Goal: Communication & Community: Answer question/provide support

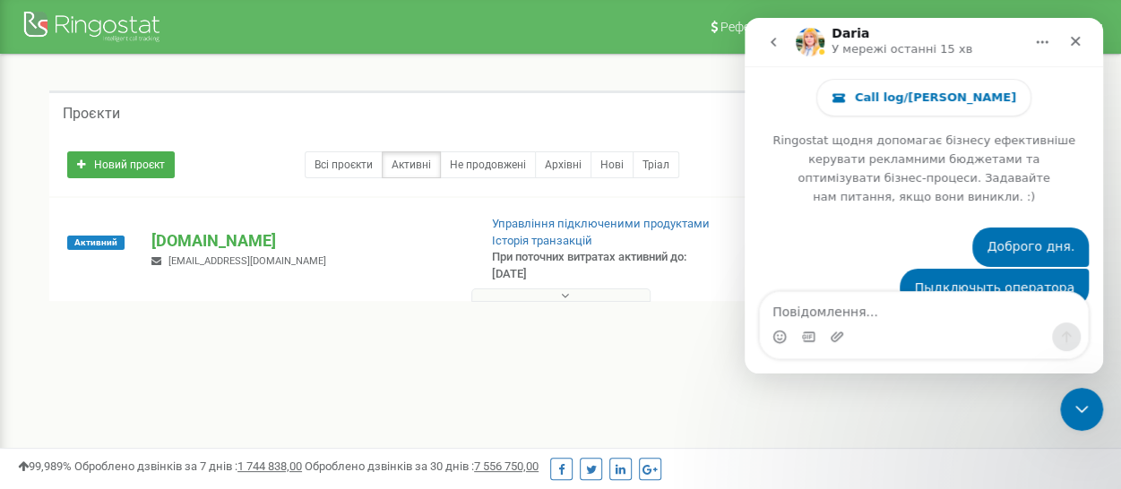
scroll to position [2, 0]
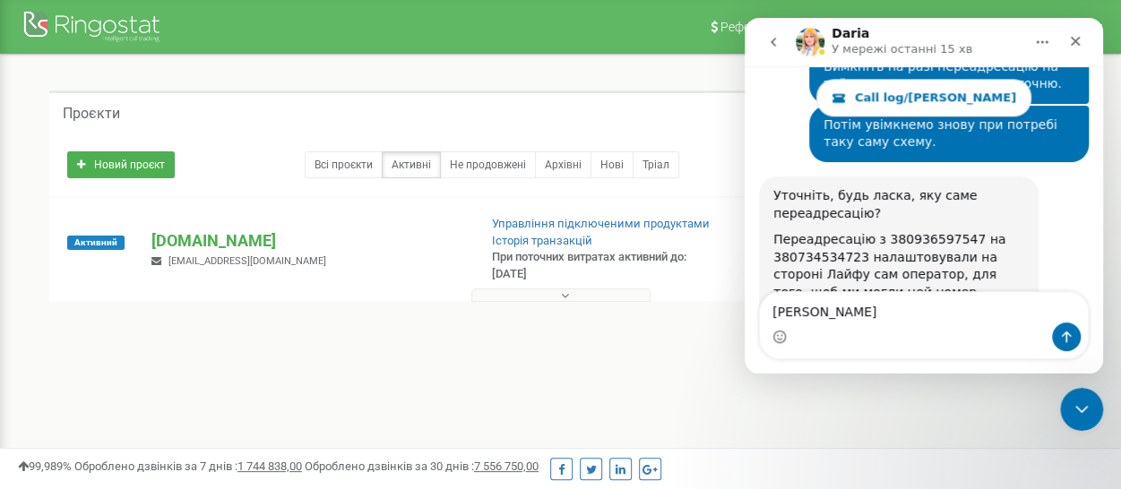
type textarea "Так"
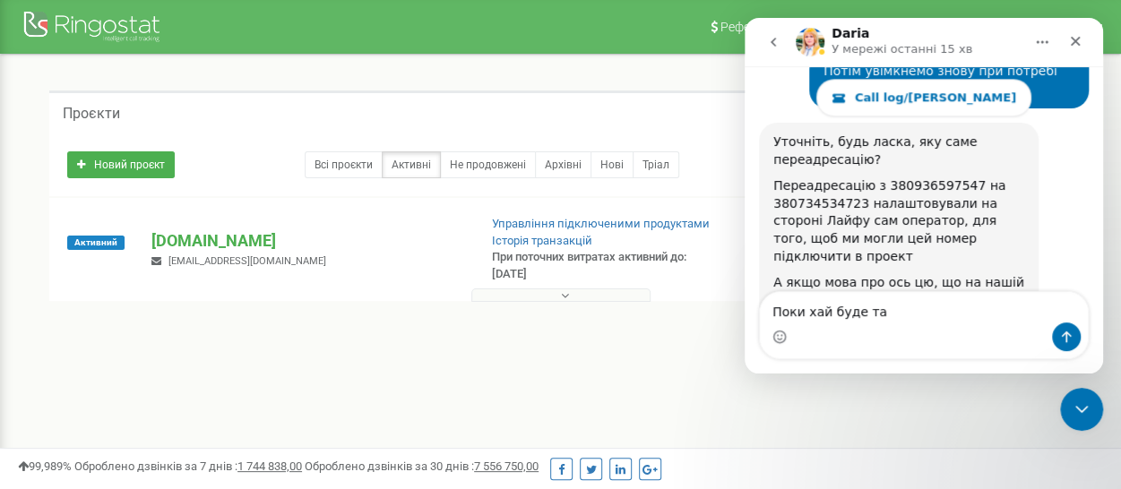
type textarea "Поки хай буде так"
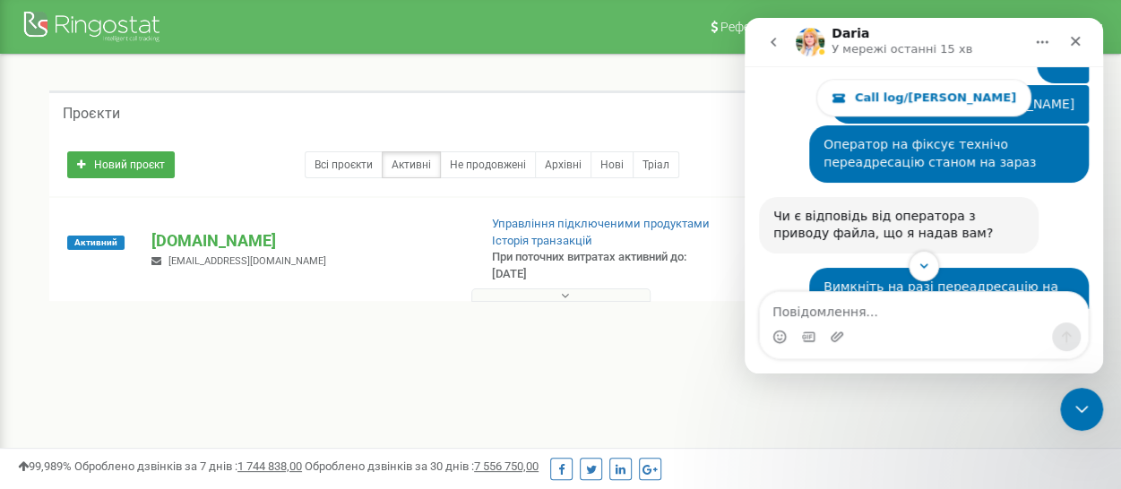
scroll to position [4428, 0]
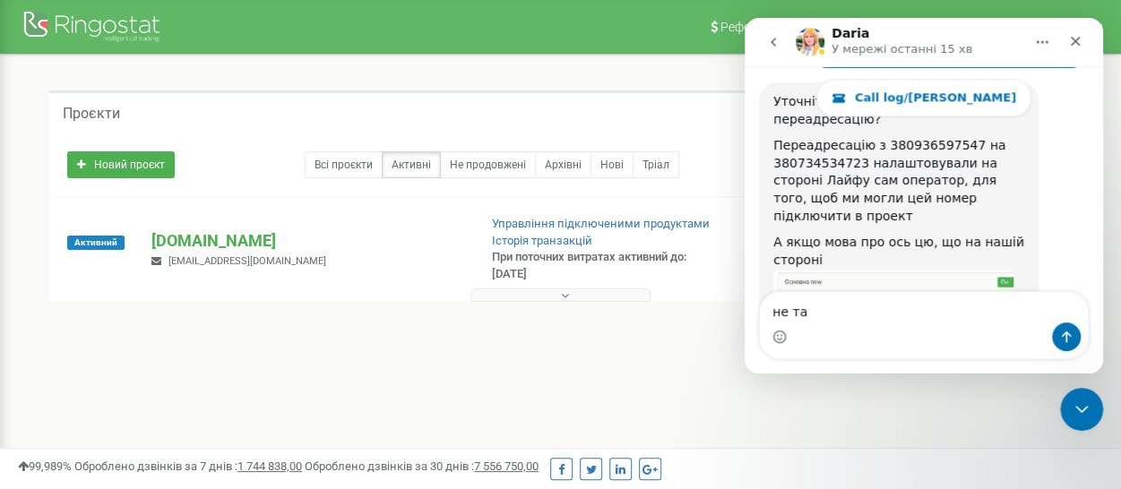
type textarea "не так"
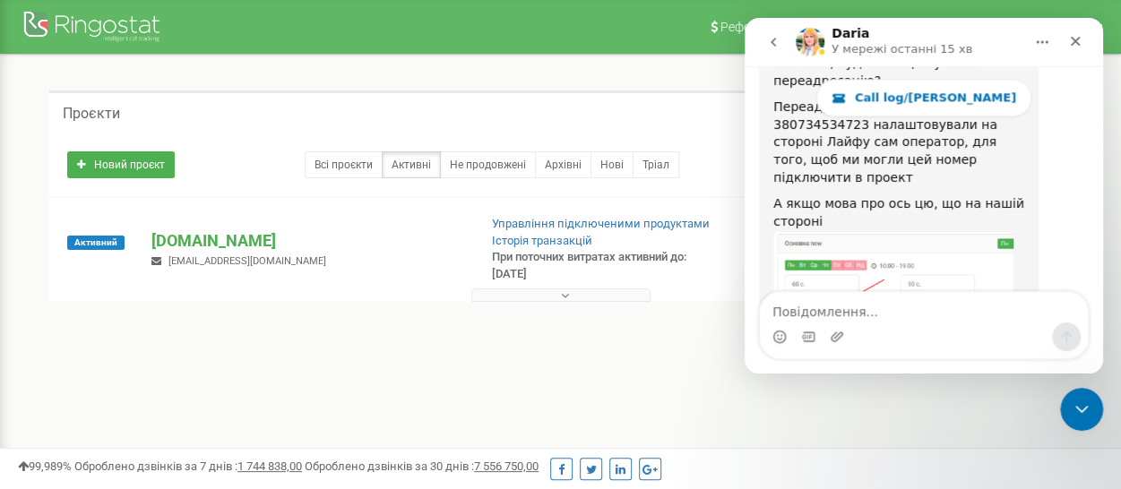
scroll to position [4468, 0]
type textarea "Я"
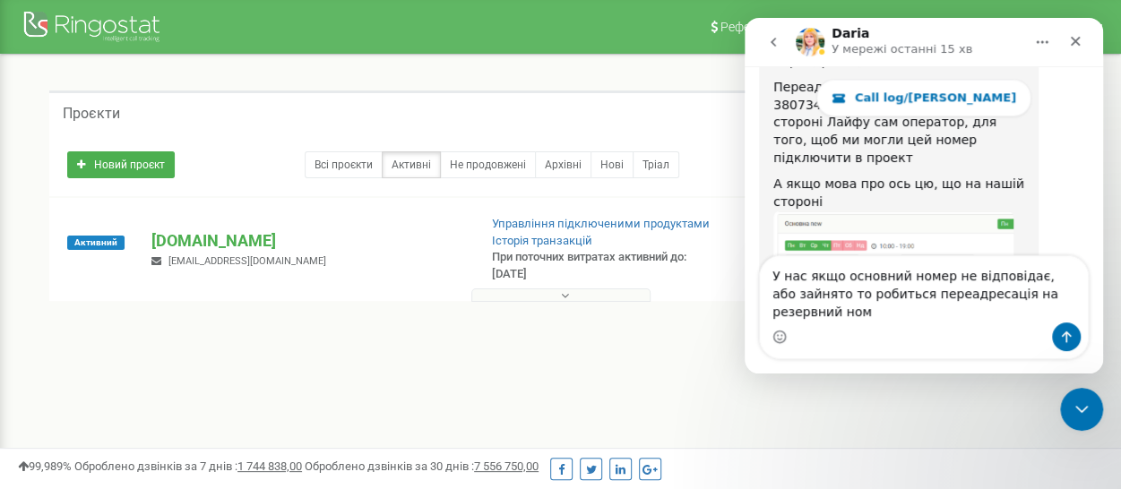
scroll to position [4504, 0]
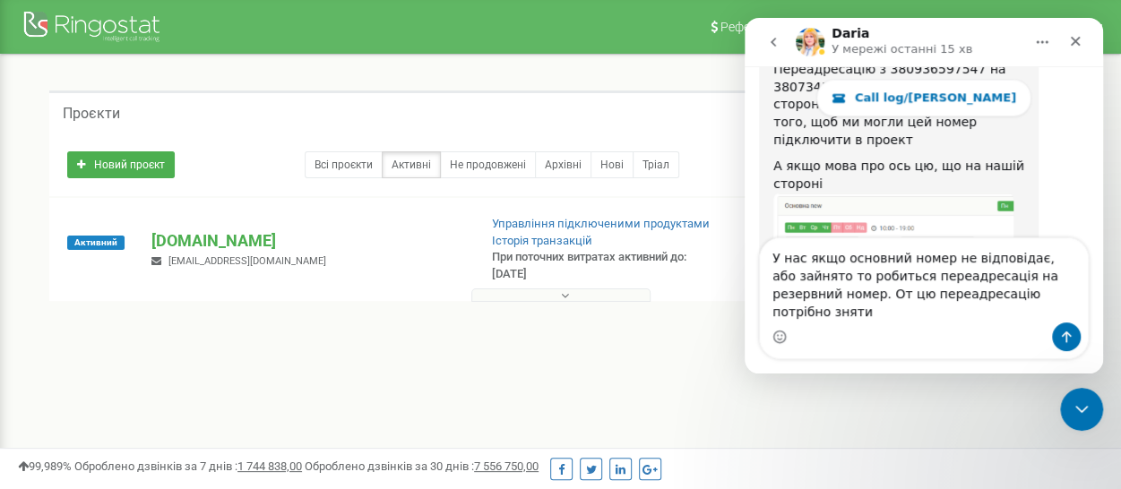
type textarea "У нас якщо основний номер не відповідає, або зайнято то робиться переадресація …"
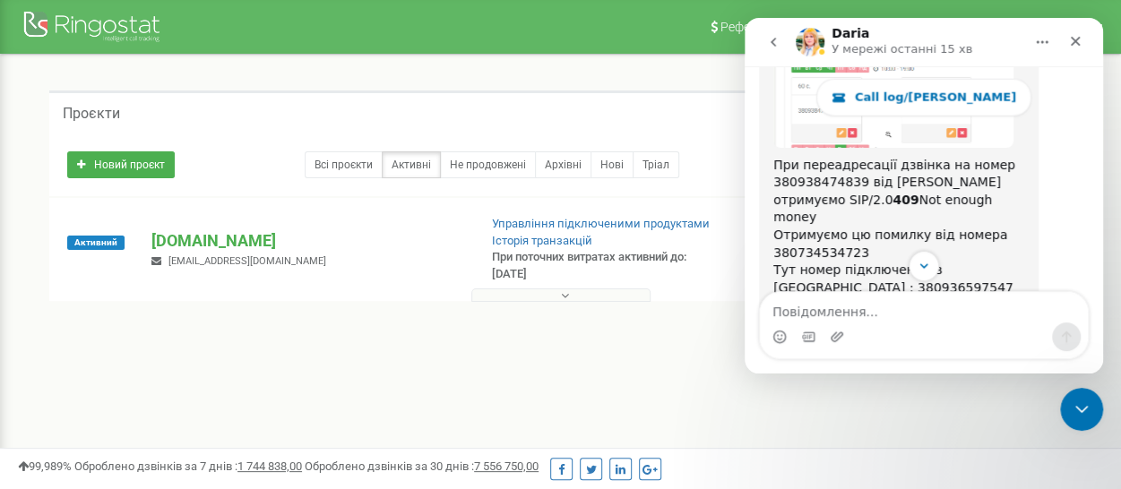
scroll to position [2229, 0]
click at [863, 350] on img "Vladyslav каже…" at bounding box center [893, 386] width 240 height 73
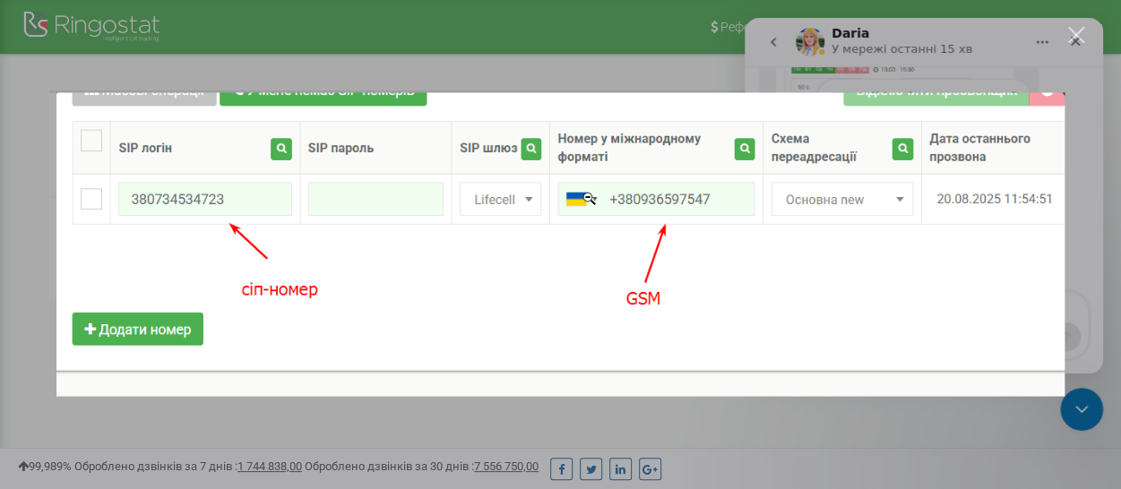
click at [1091, 308] on div "Месенджер Intercom" at bounding box center [560, 244] width 1121 height 489
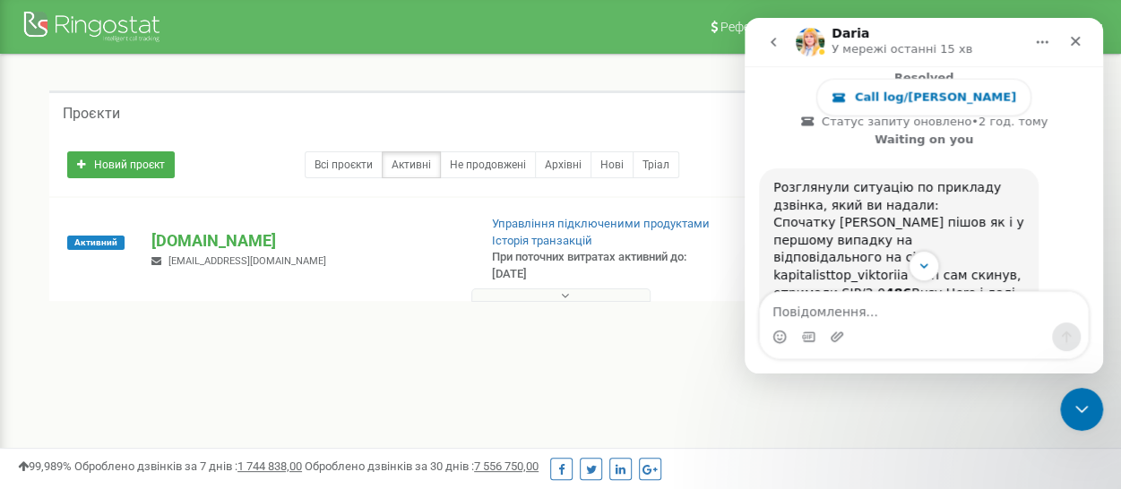
scroll to position [1945, 0]
click at [875, 319] on img "Vladyslav каже…" at bounding box center [893, 376] width 240 height 114
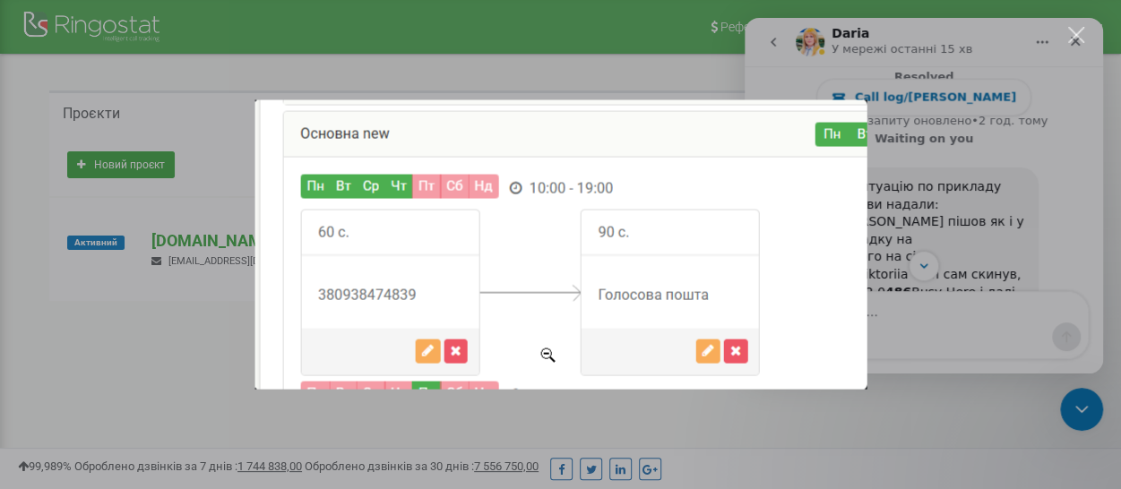
click at [942, 202] on div "Месенджер Intercom" at bounding box center [560, 244] width 1121 height 489
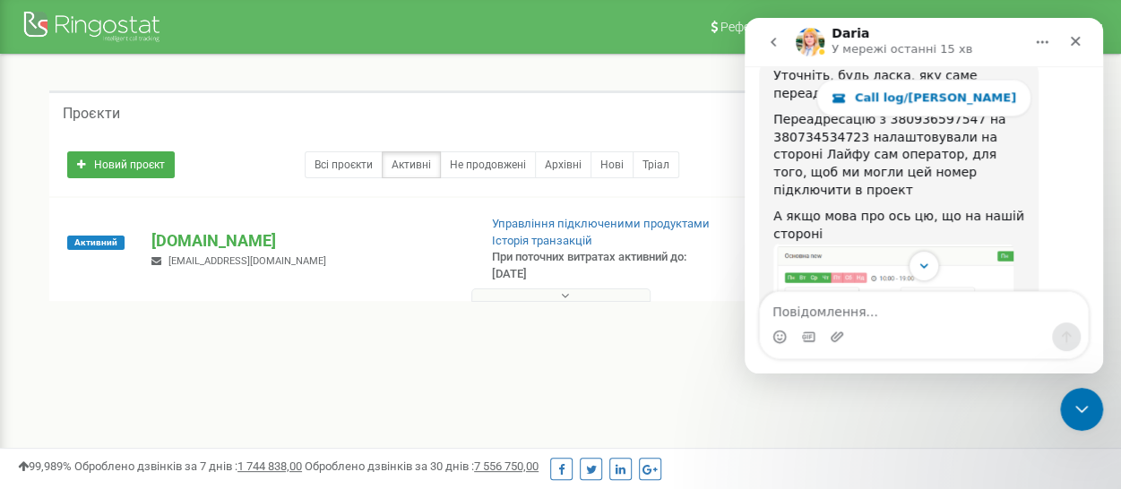
scroll to position [4563, 0]
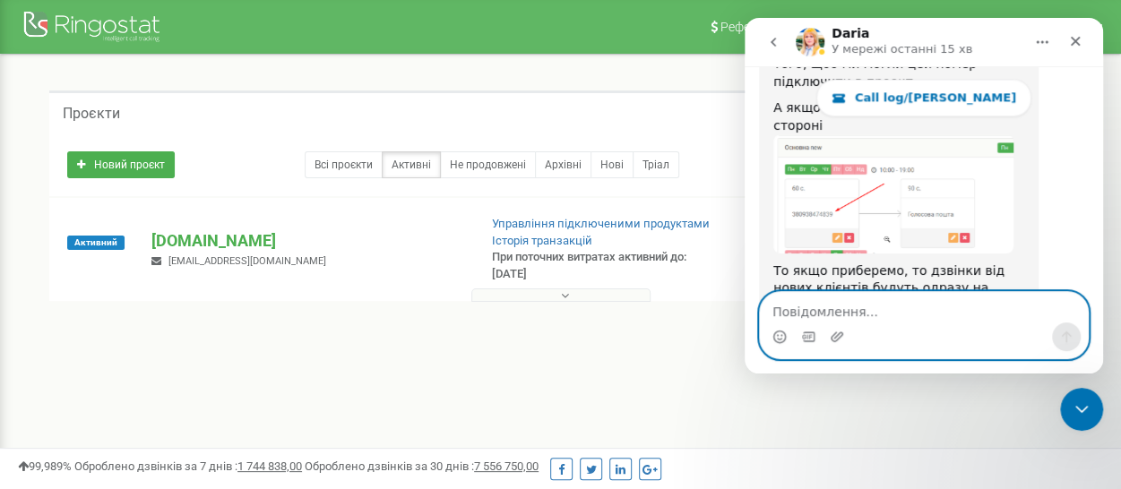
click at [841, 304] on textarea "Повідомлення..." at bounding box center [924, 307] width 328 height 30
type textarea "Схему переадресації"
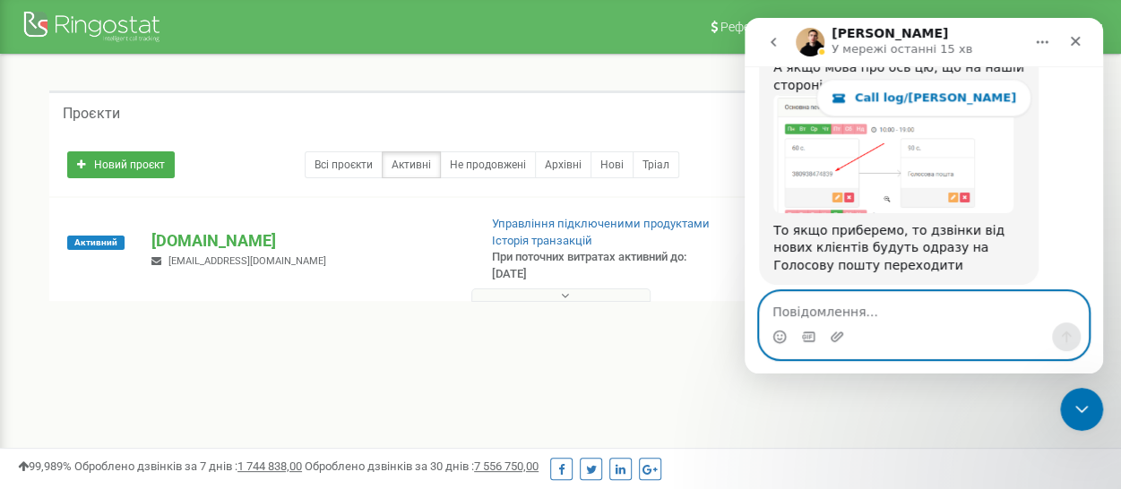
scroll to position [4674, 0]
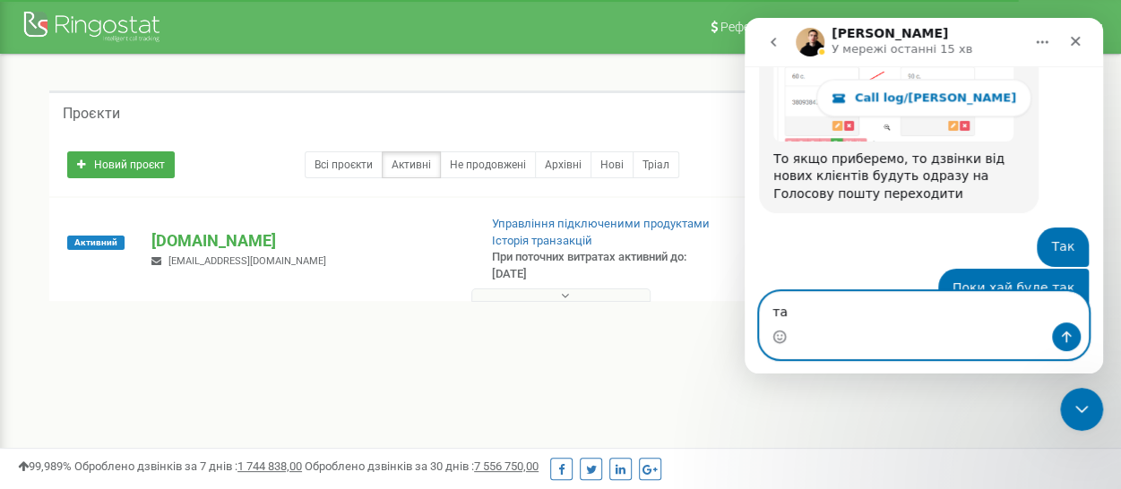
type textarea "так"
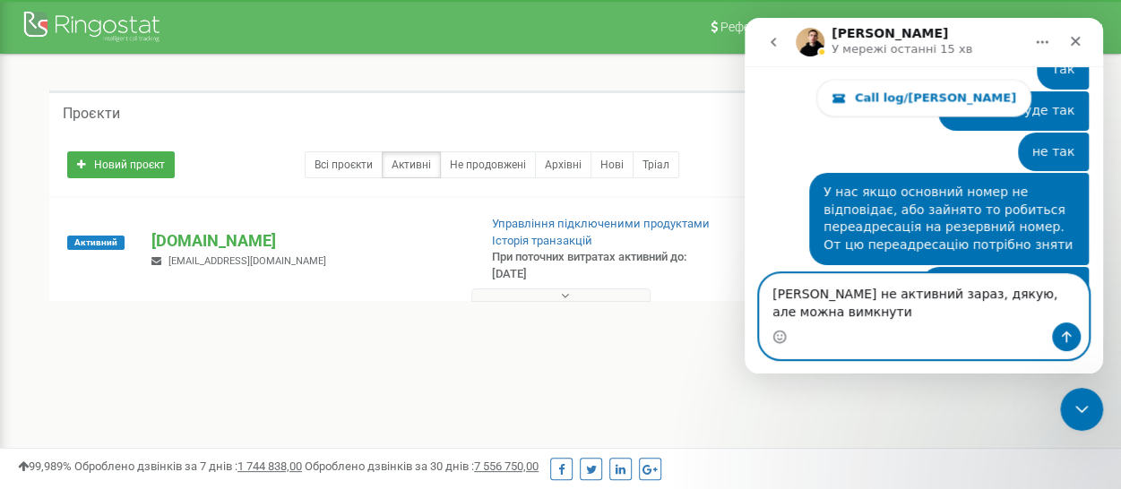
scroll to position [4870, 0]
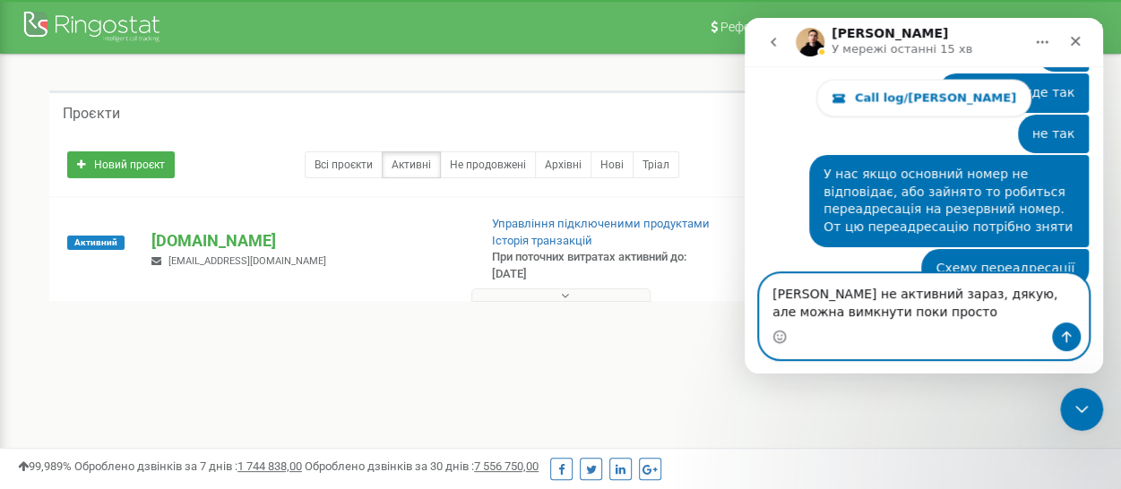
type textarea "Валерій не активний зараз, дякую, але можна вимкнути поки просто"
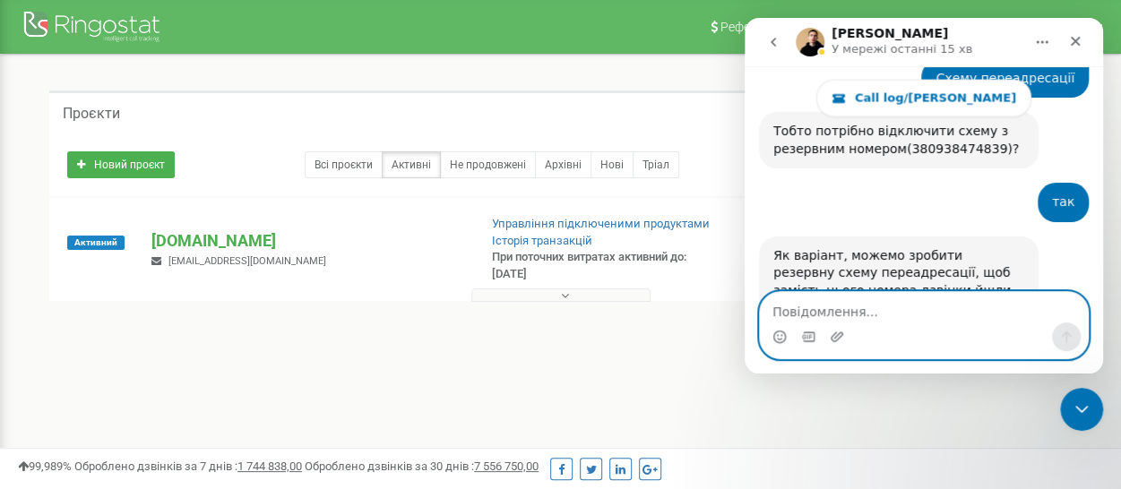
scroll to position [5087, 0]
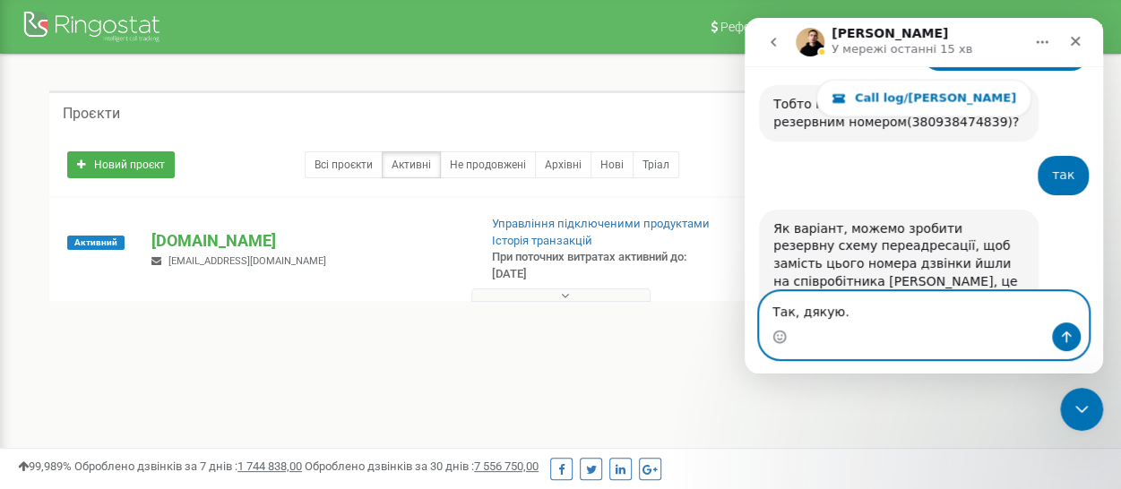
type textarea "Так, дякую."
click at [1063, 331] on icon "Надіслати повідомлення…" at bounding box center [1066, 337] width 14 height 14
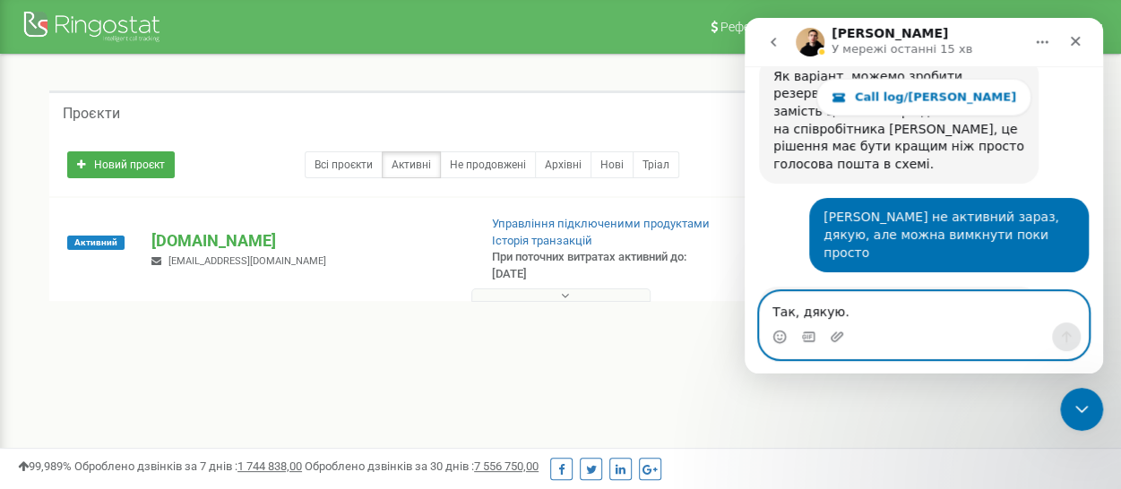
scroll to position [5273, 0]
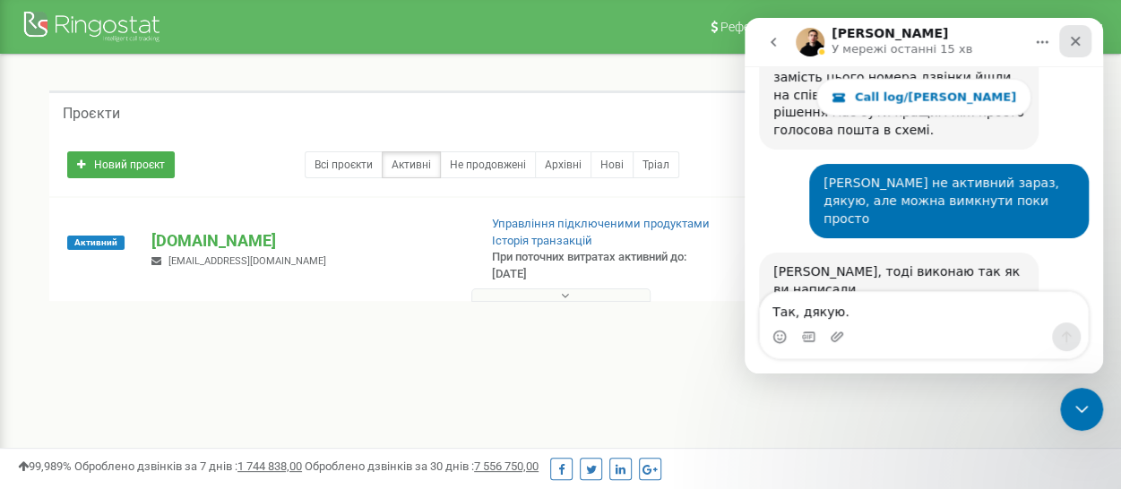
click at [1081, 46] on icon "Закрити" at bounding box center [1075, 41] width 14 height 14
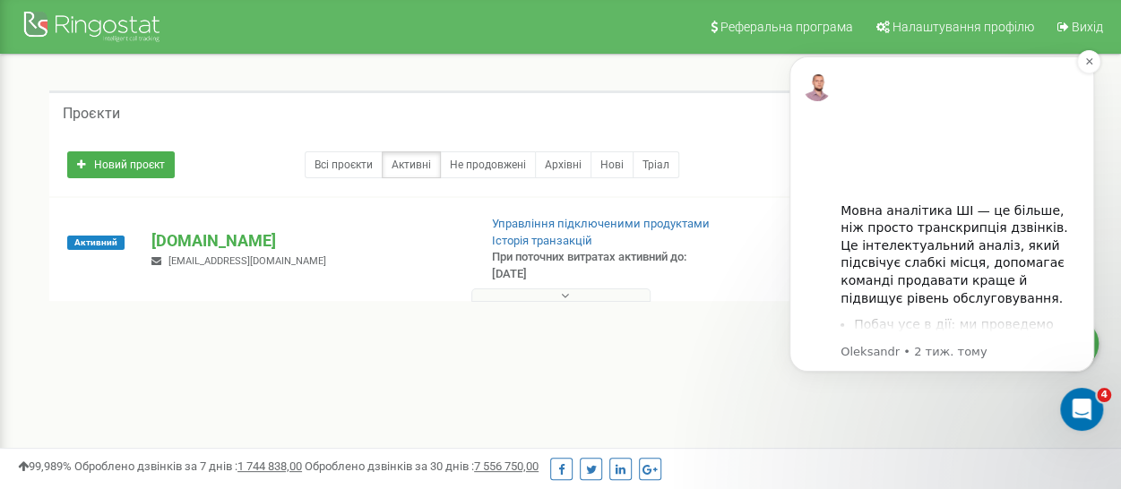
scroll to position [5255, 0]
click at [1088, 61] on icon "Dismiss notification" at bounding box center [1088, 61] width 6 height 6
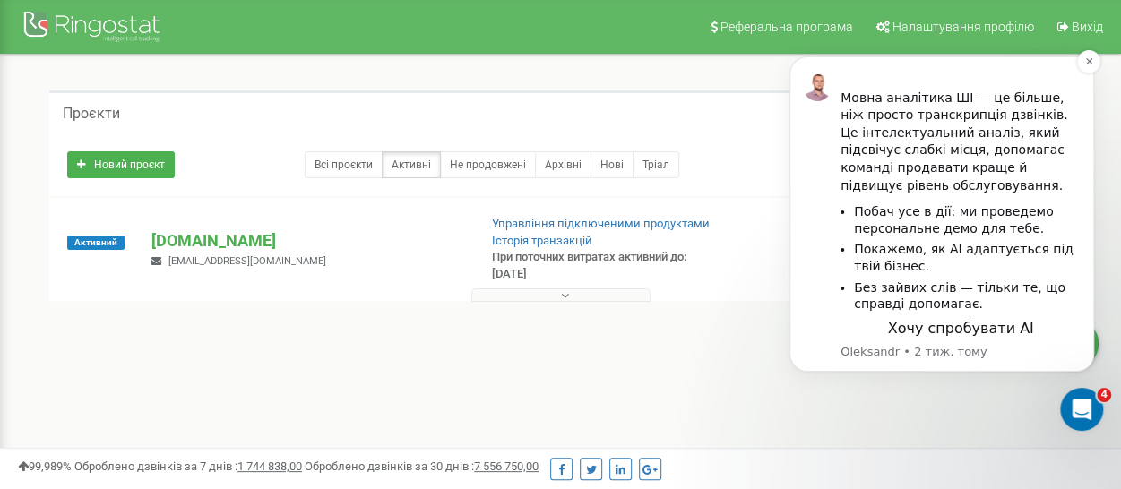
scroll to position [0, 0]
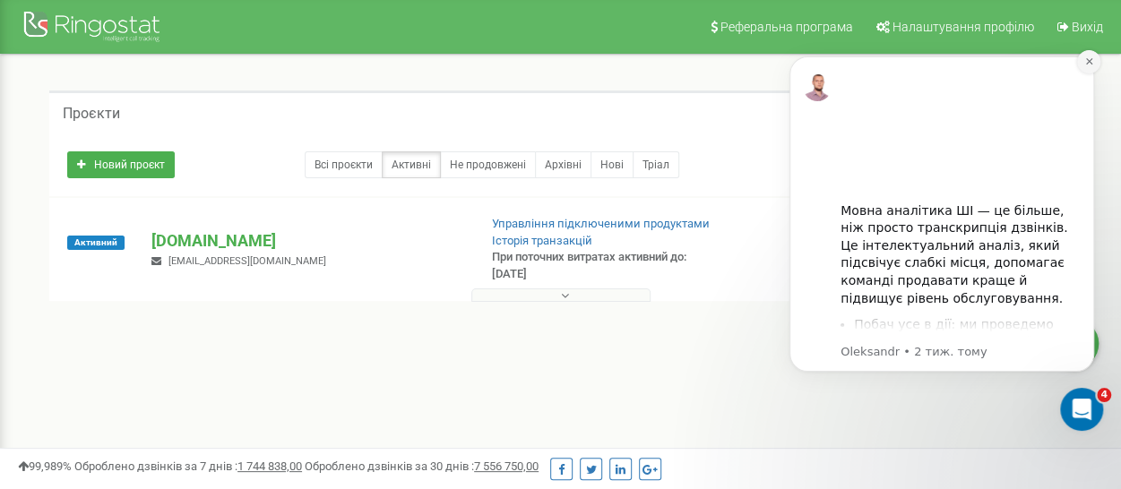
click at [1085, 60] on icon "Dismiss notification" at bounding box center [1089, 61] width 10 height 10
